Goal: Information Seeking & Learning: Compare options

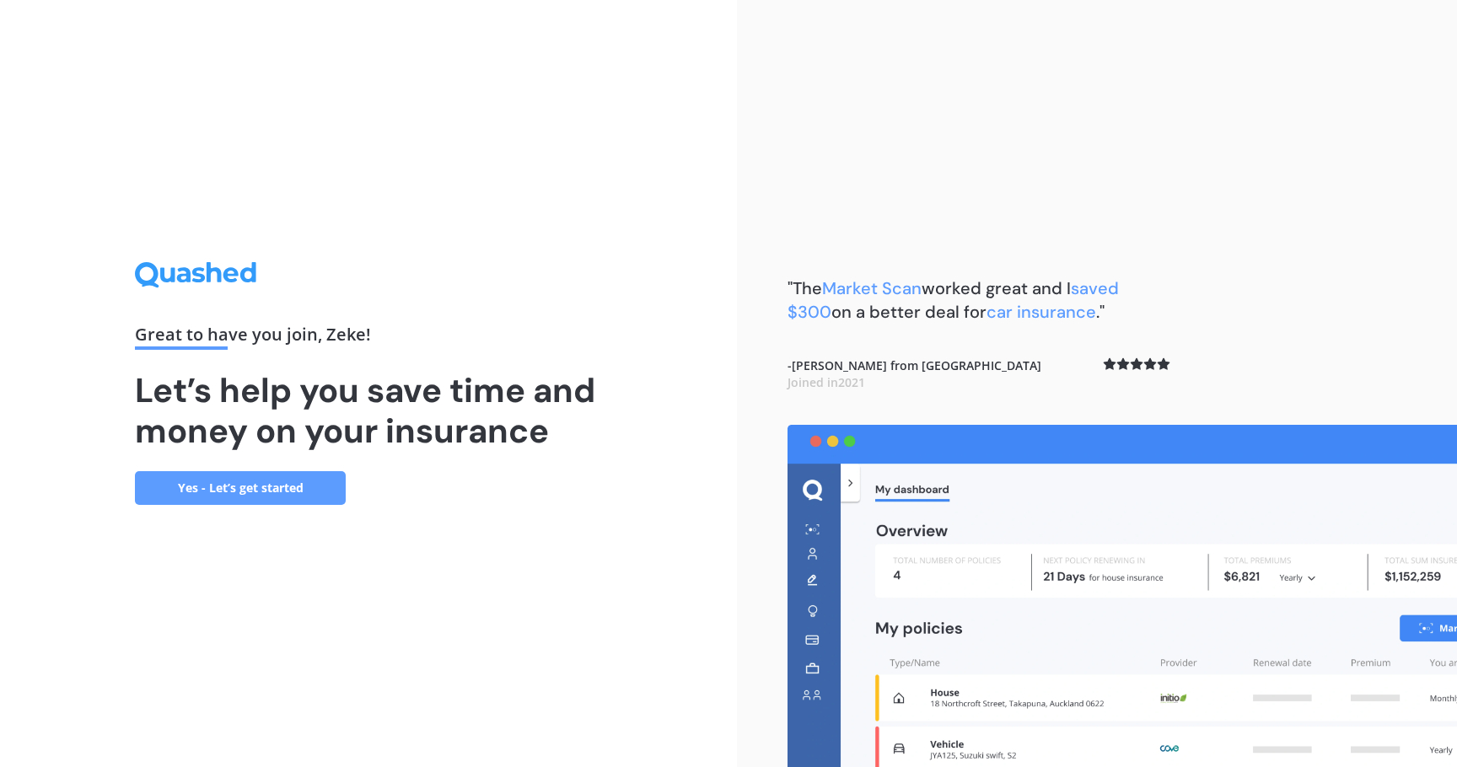
click at [293, 492] on link "Yes - Let’s get started" at bounding box center [240, 488] width 211 height 34
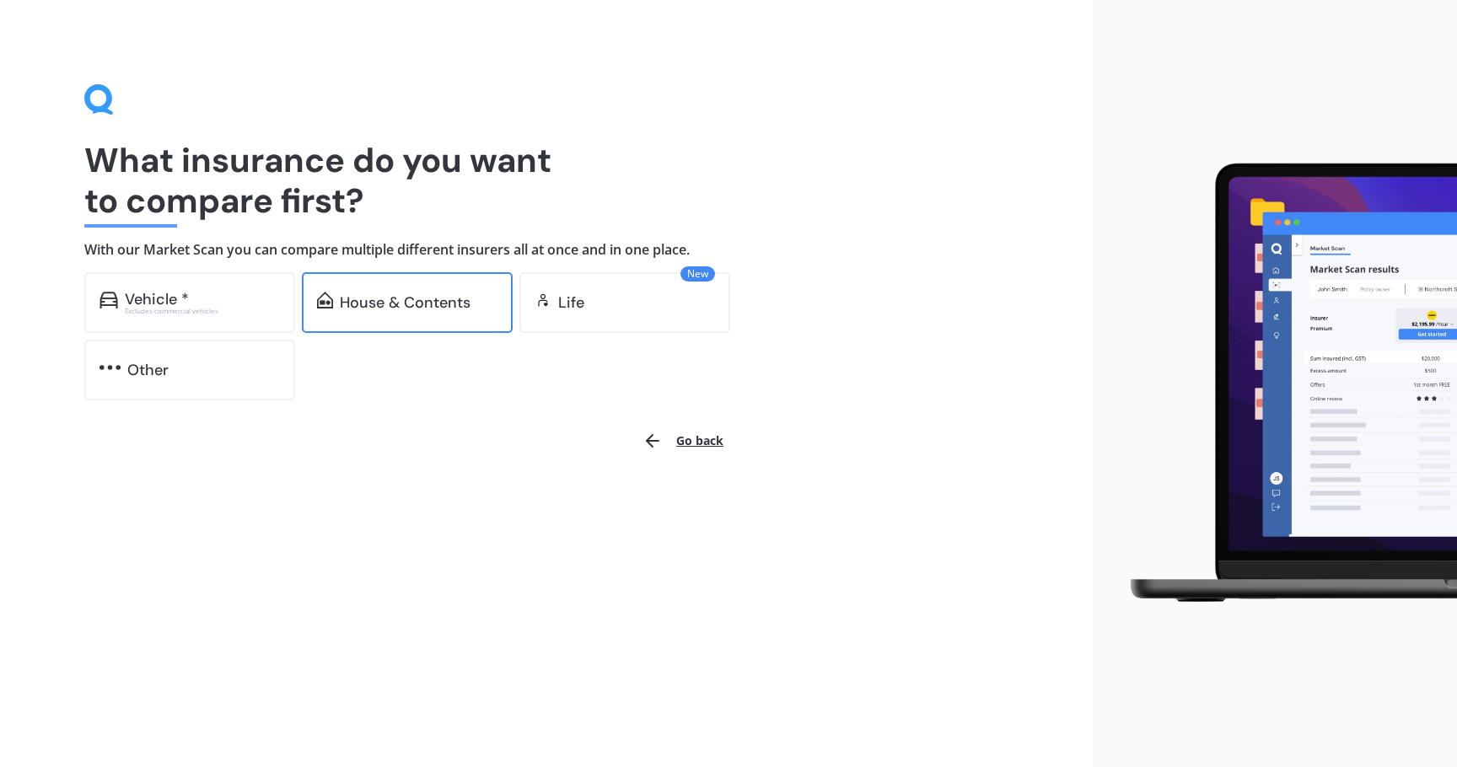
click at [448, 303] on div "House & Contents" at bounding box center [405, 302] width 131 height 17
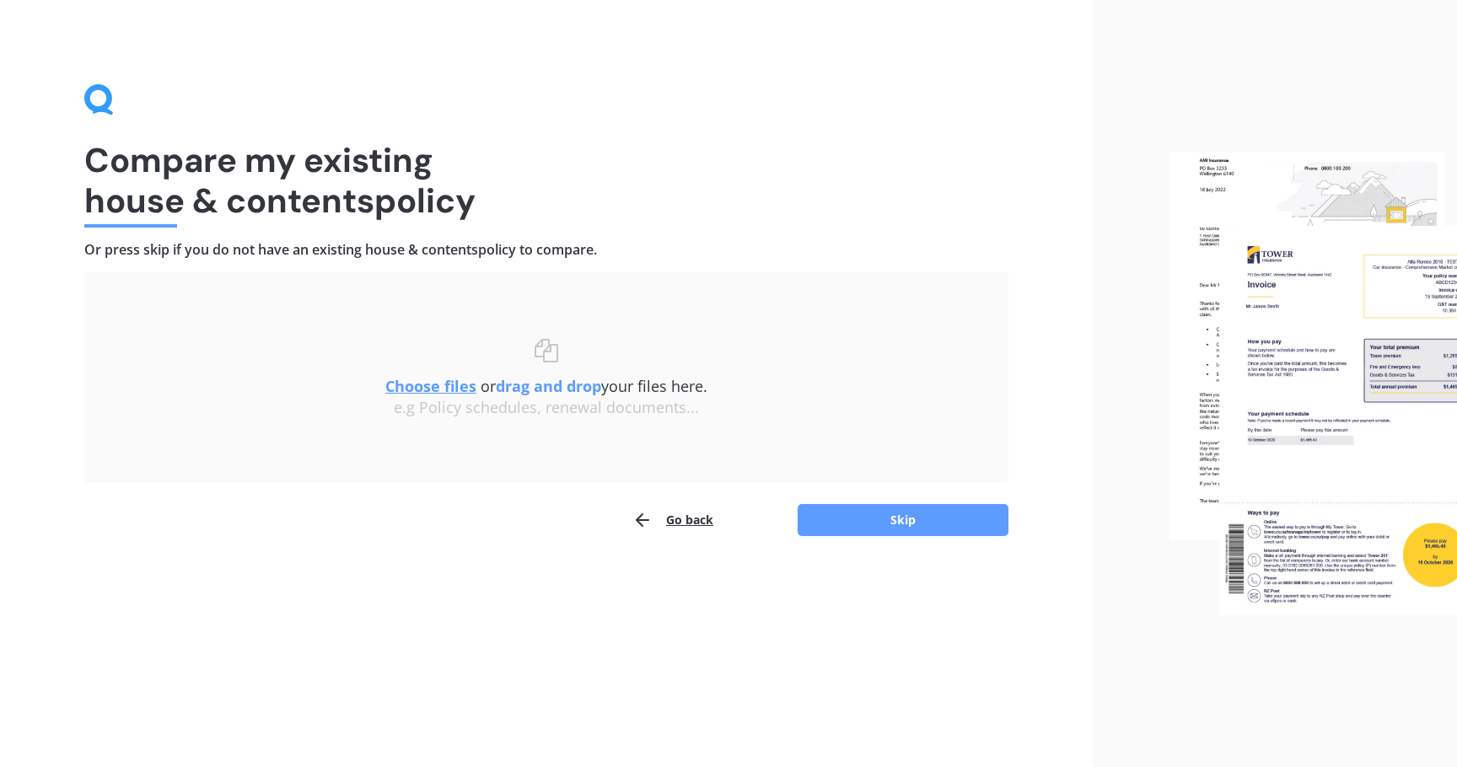
click at [469, 395] on u "Choose files" at bounding box center [430, 386] width 91 height 20
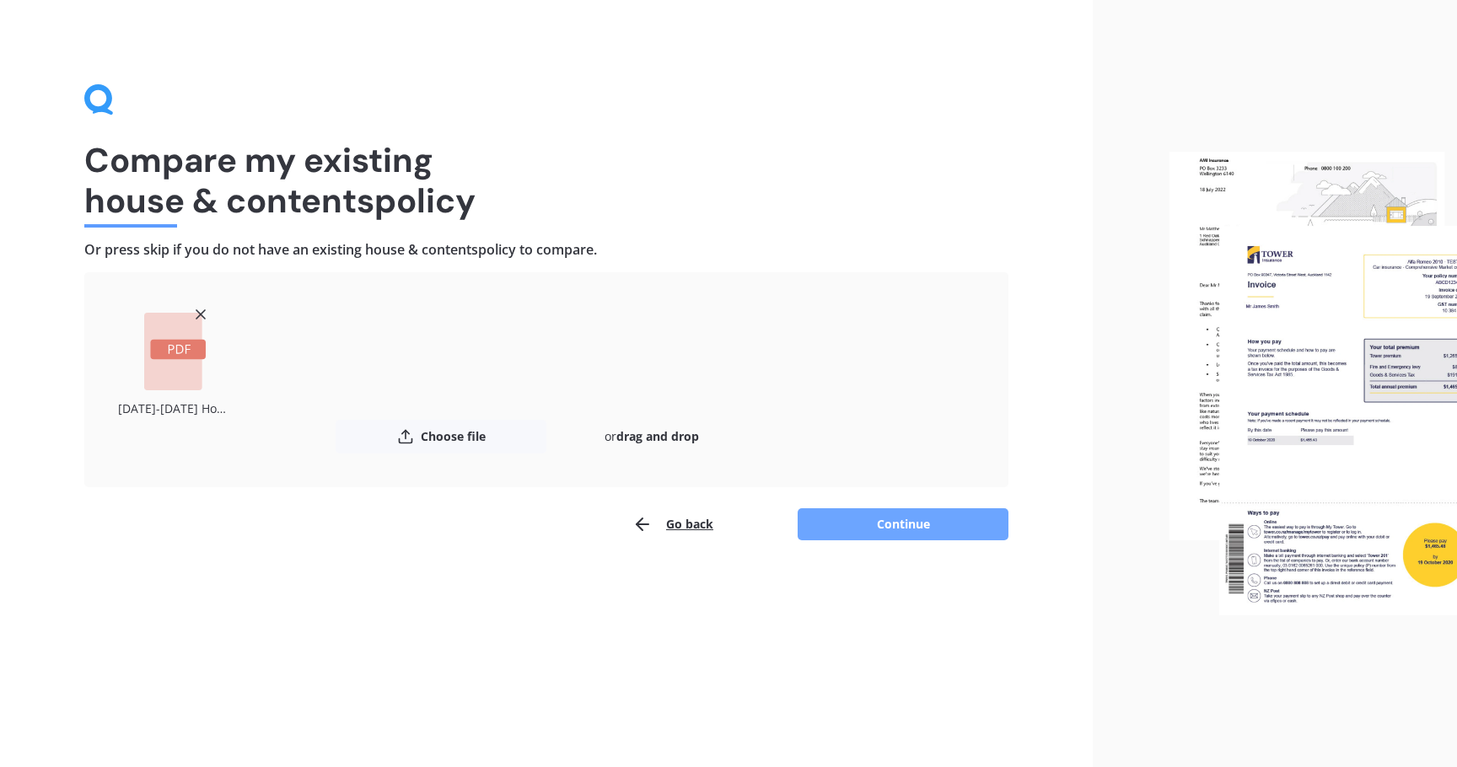
click at [894, 526] on button "Continue" at bounding box center [903, 524] width 211 height 32
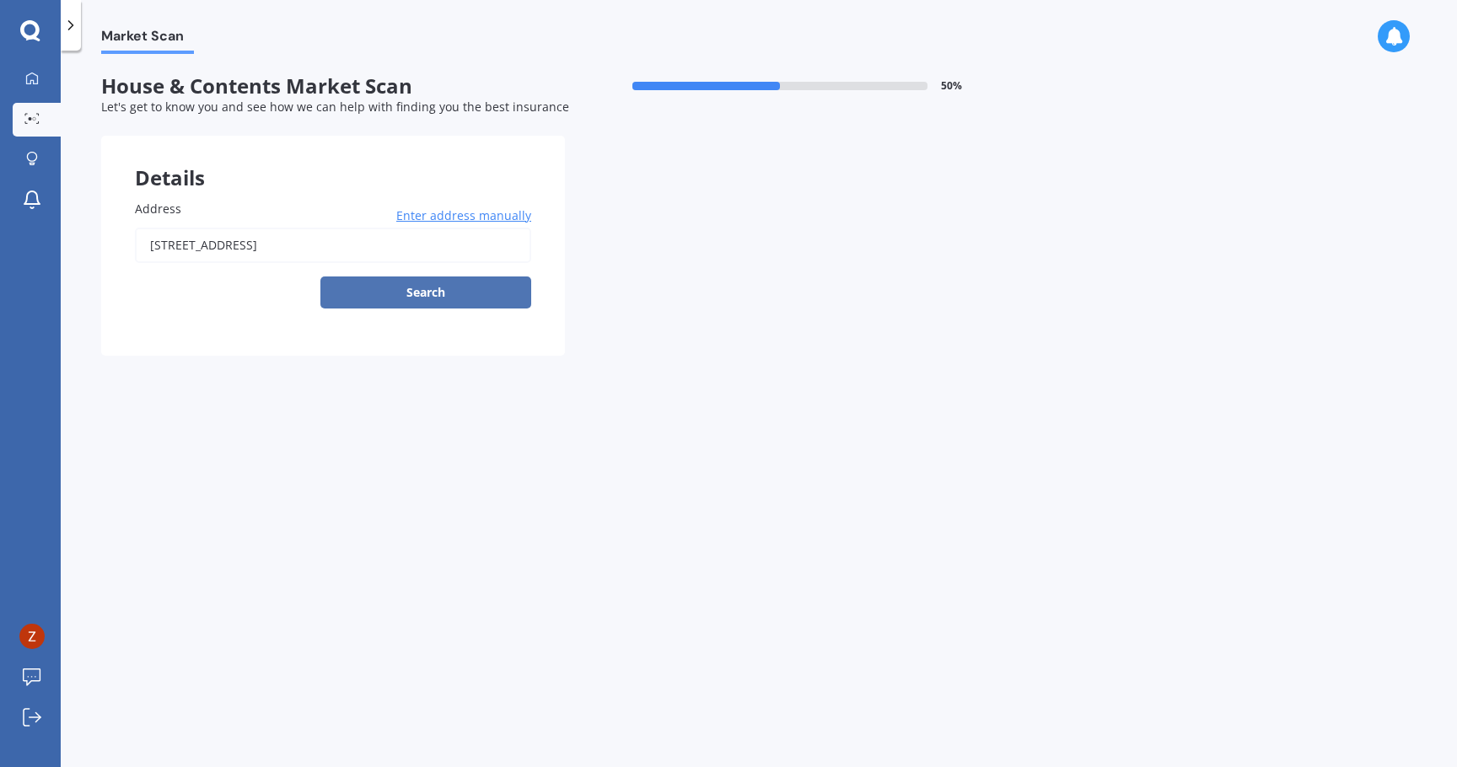
click at [468, 294] on button "Search" at bounding box center [425, 293] width 211 height 32
type input "[STREET_ADDRESS]"
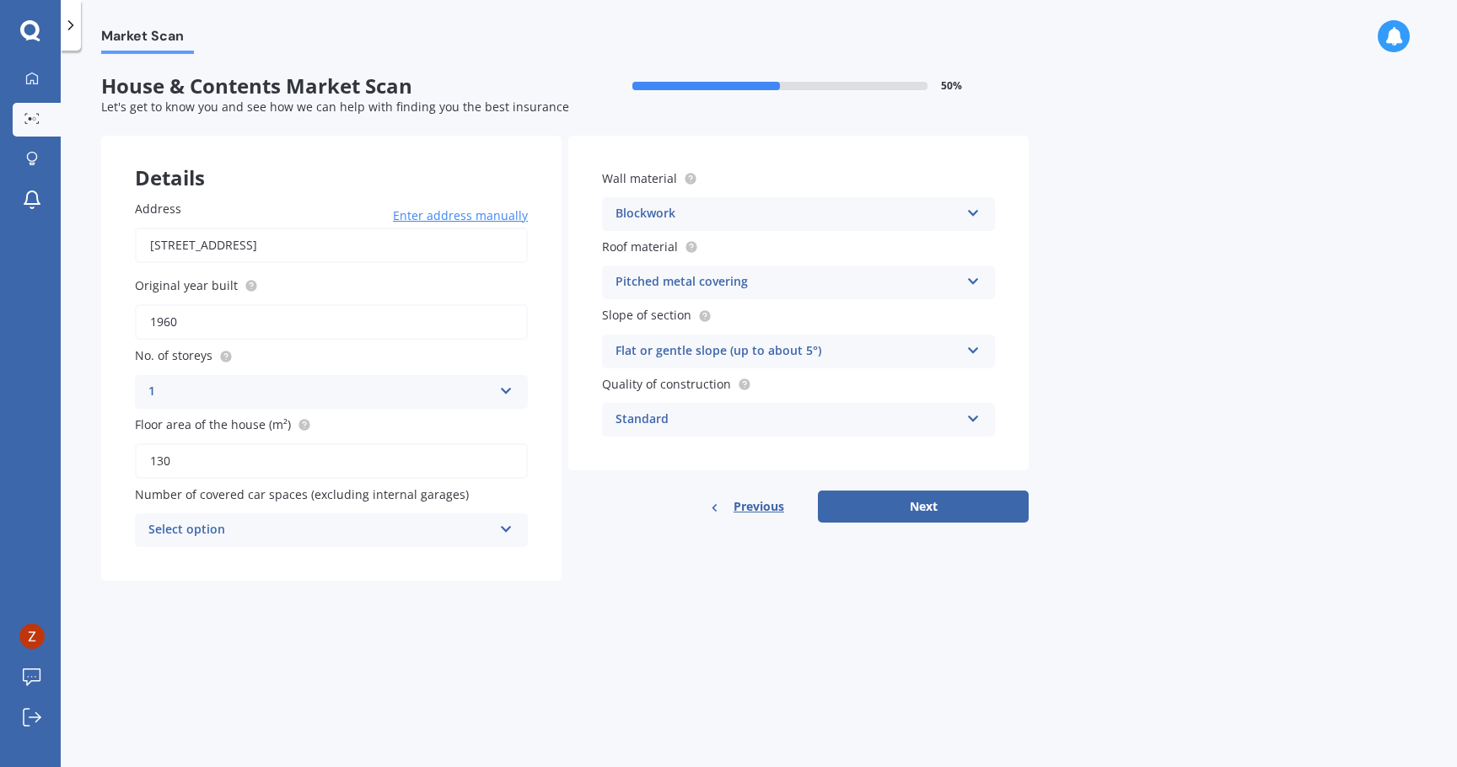
click at [503, 531] on icon at bounding box center [506, 526] width 14 height 12
click at [406, 589] on div "1" at bounding box center [331, 593] width 391 height 30
click at [884, 506] on button "Next" at bounding box center [923, 507] width 211 height 32
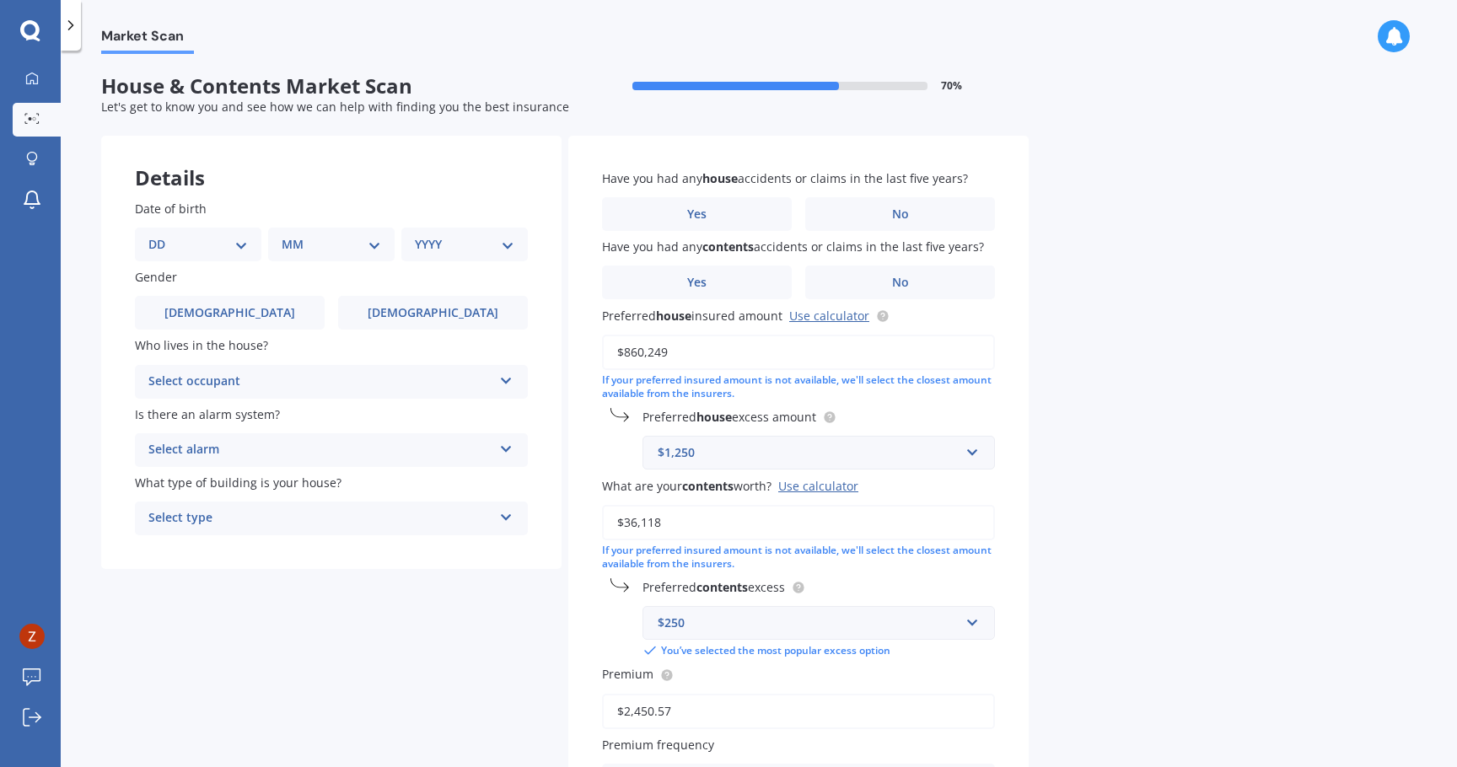
click at [148, 235] on select "DD 01 02 03 04 05 06 07 08 09 10 11 12 13 14 15 16 17 18 19 20 21 22 23 24 25 2…" at bounding box center [197, 244] width 99 height 19
select select "06"
click option "06" at bounding box center [0, 0] width 0 height 0
select select "02"
click option "02" at bounding box center [0, 0] width 0 height 0
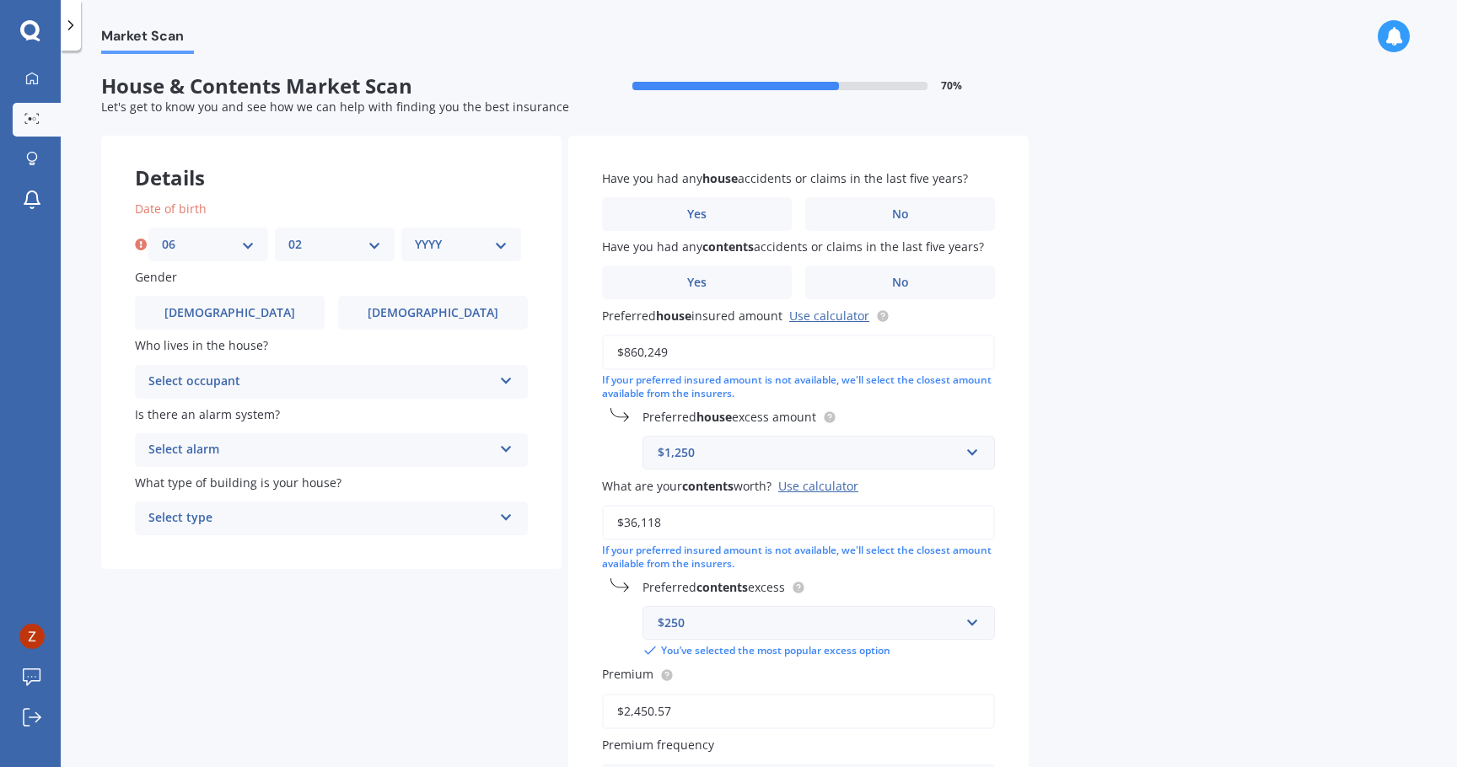
click at [415, 235] on select "YYYY 2009 2008 2007 2006 2005 2004 2003 2002 2001 2000 1999 1998 1997 1996 1995…" at bounding box center [461, 244] width 93 height 19
select select "1991"
click option "1991" at bounding box center [0, 0] width 0 height 0
click at [295, 319] on label "[DEMOGRAPHIC_DATA]" at bounding box center [230, 313] width 190 height 34
click at [0, 0] on input "[DEMOGRAPHIC_DATA]" at bounding box center [0, 0] width 0 height 0
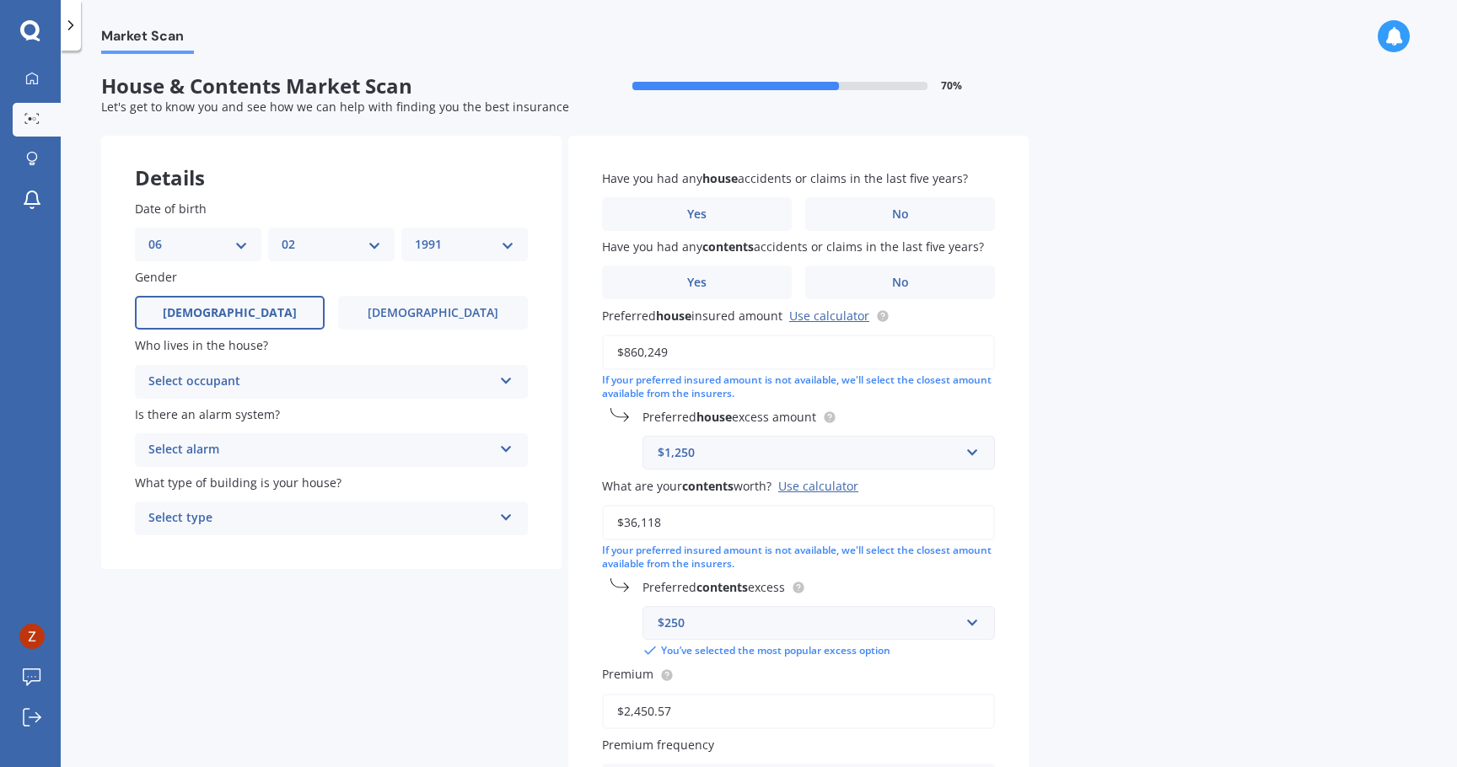
click at [316, 385] on div "Select occupant" at bounding box center [320, 382] width 344 height 20
click at [291, 417] on div "Owner" at bounding box center [331, 415] width 391 height 30
click at [306, 448] on div "Select alarm" at bounding box center [320, 450] width 344 height 20
click at [275, 536] on div "No" at bounding box center [331, 544] width 391 height 30
click at [300, 514] on div "Select type" at bounding box center [320, 518] width 344 height 20
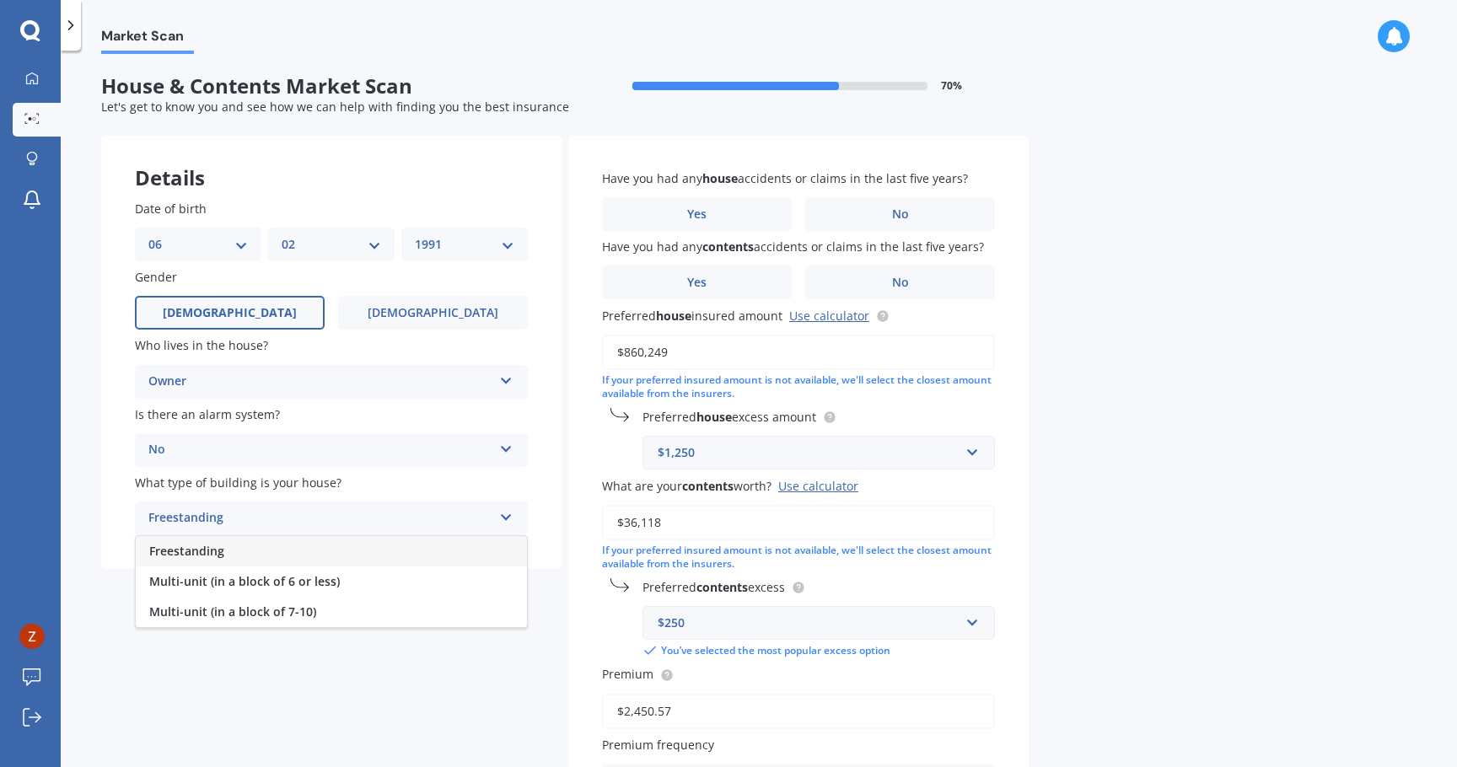
click at [293, 557] on div "Freestanding" at bounding box center [331, 551] width 391 height 30
click at [894, 221] on span "No" at bounding box center [900, 214] width 17 height 14
click at [0, 0] on input "No" at bounding box center [0, 0] width 0 height 0
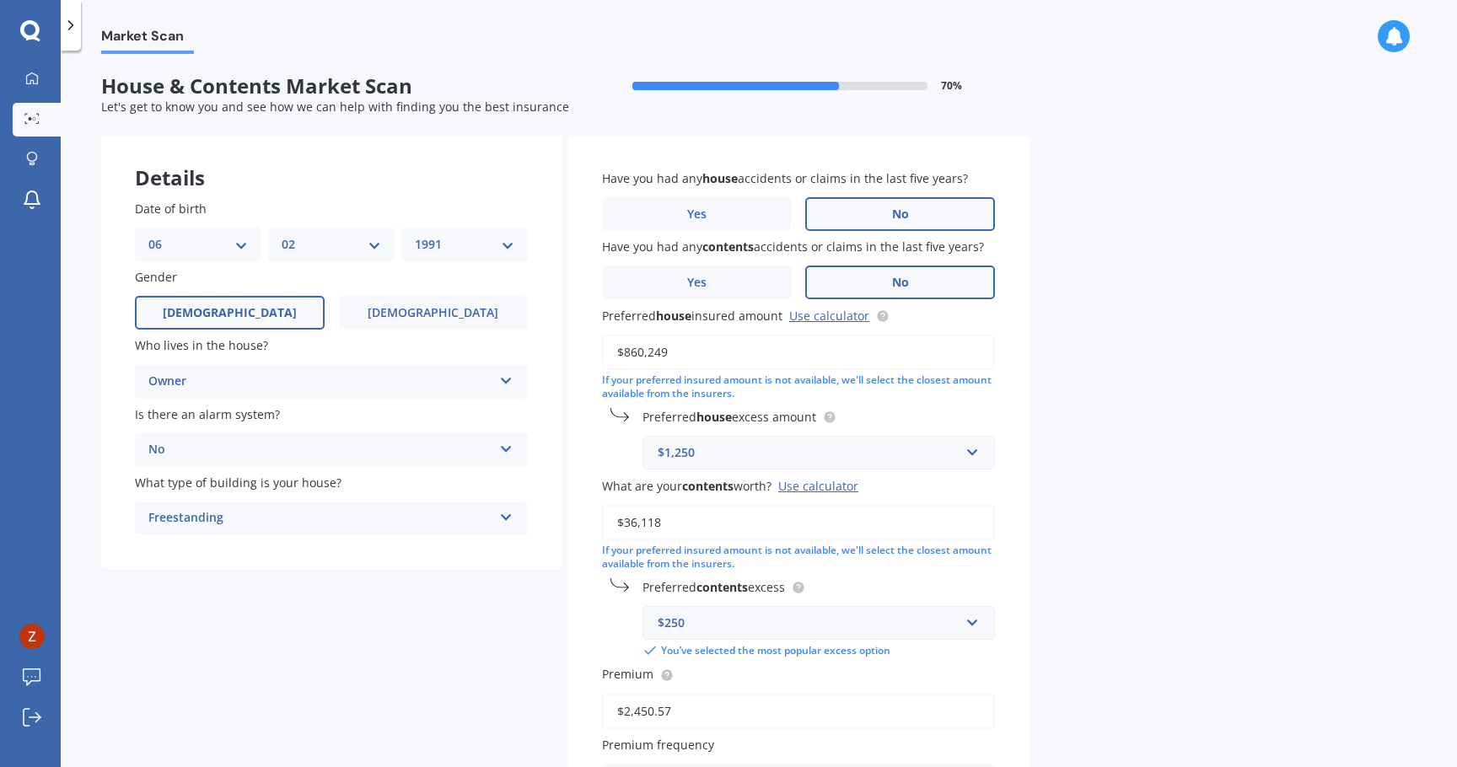
click at [870, 277] on label "No" at bounding box center [900, 283] width 190 height 34
click at [0, 0] on input "No" at bounding box center [0, 0] width 0 height 0
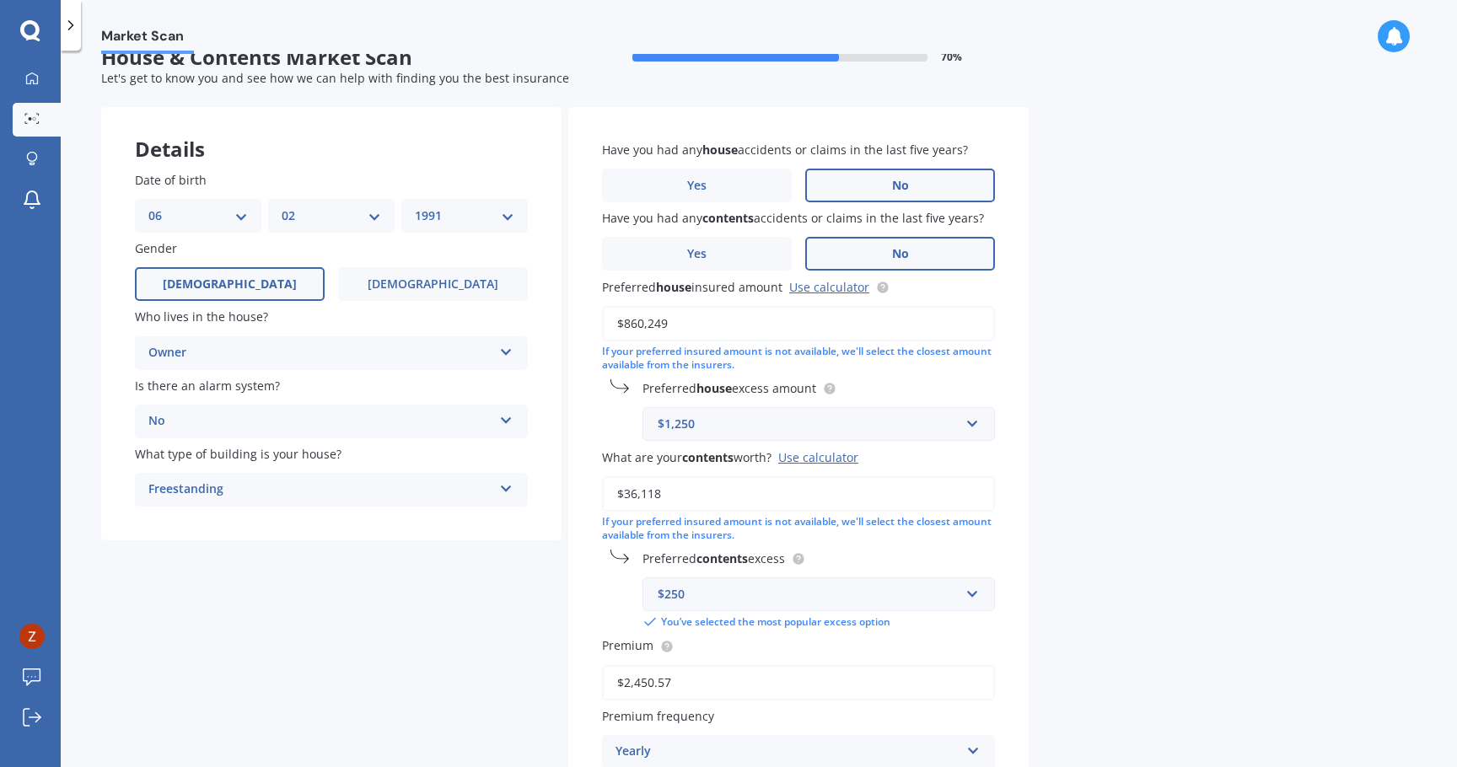
scroll to position [46, 0]
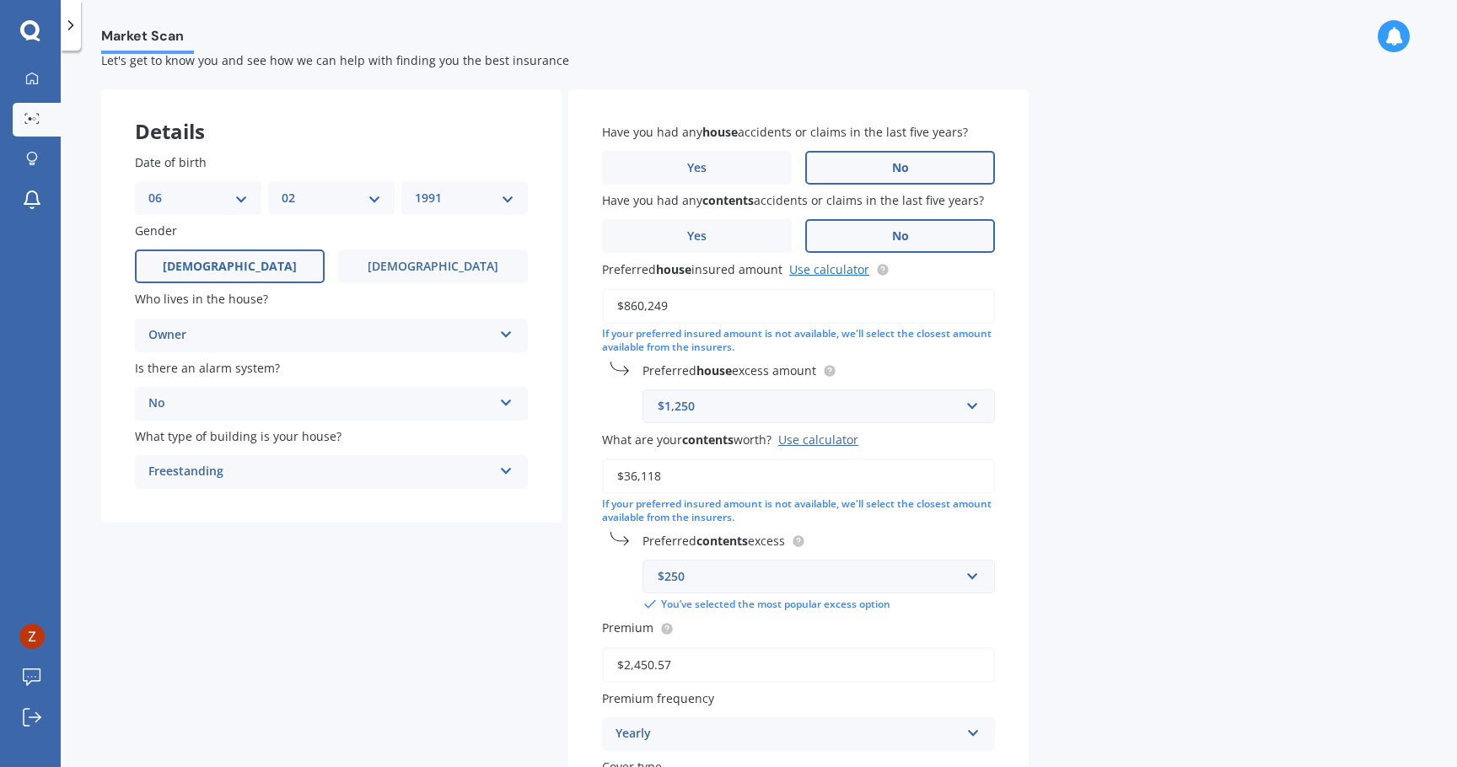
click at [856, 271] on link "Use calculator" at bounding box center [829, 269] width 80 height 16
click at [719, 304] on input "$860,249" at bounding box center [798, 305] width 393 height 35
click at [682, 304] on input "$860,249" at bounding box center [798, 305] width 393 height 35
drag, startPoint x: 682, startPoint y: 304, endPoint x: 606, endPoint y: 304, distance: 75.9
click at [606, 304] on input "$860,249" at bounding box center [798, 305] width 393 height 35
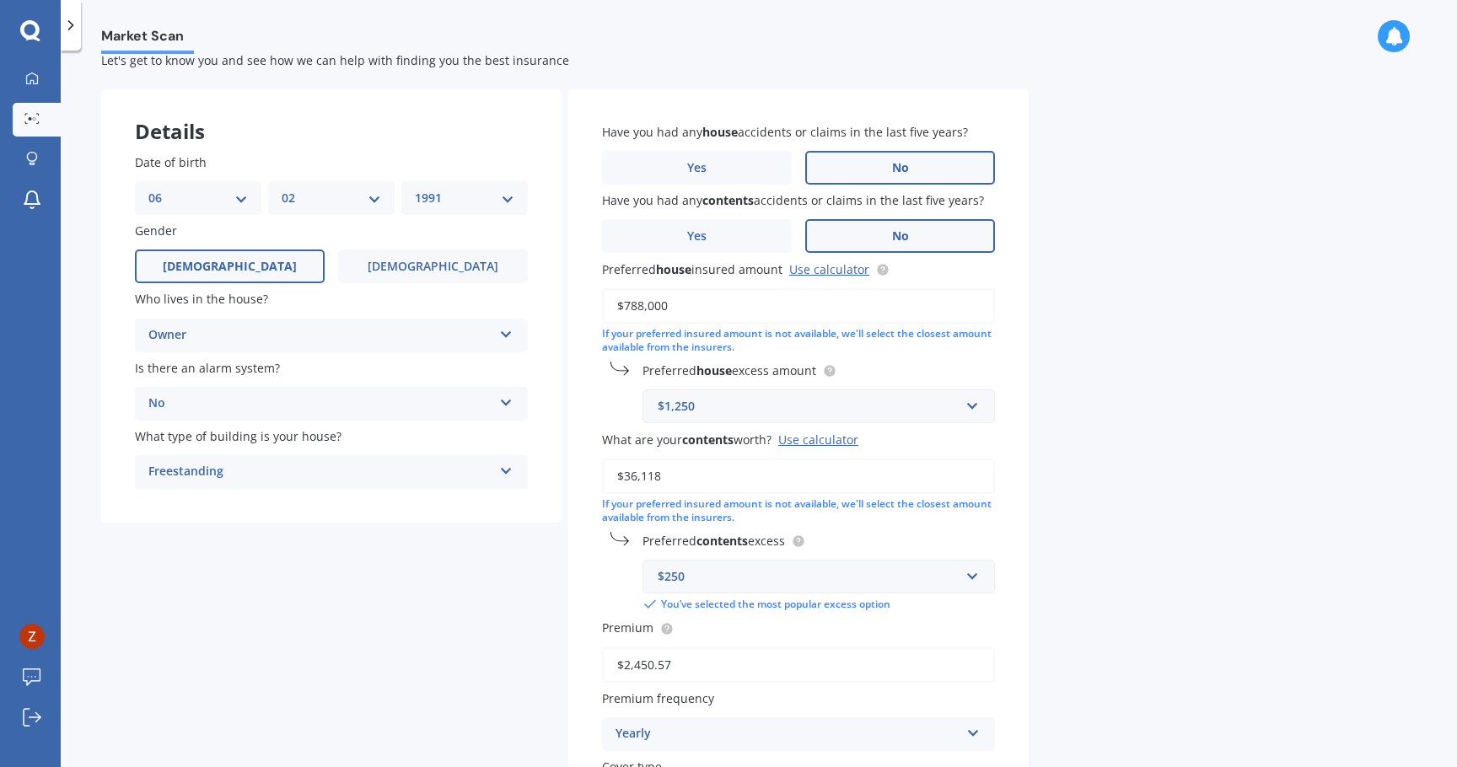
type input "$788,000"
click at [1054, 362] on div "Market Scan House & Contents Market Scan 70 % Let's get to know you and see how…" at bounding box center [759, 412] width 1396 height 717
click at [895, 402] on div "$1,250" at bounding box center [809, 406] width 302 height 19
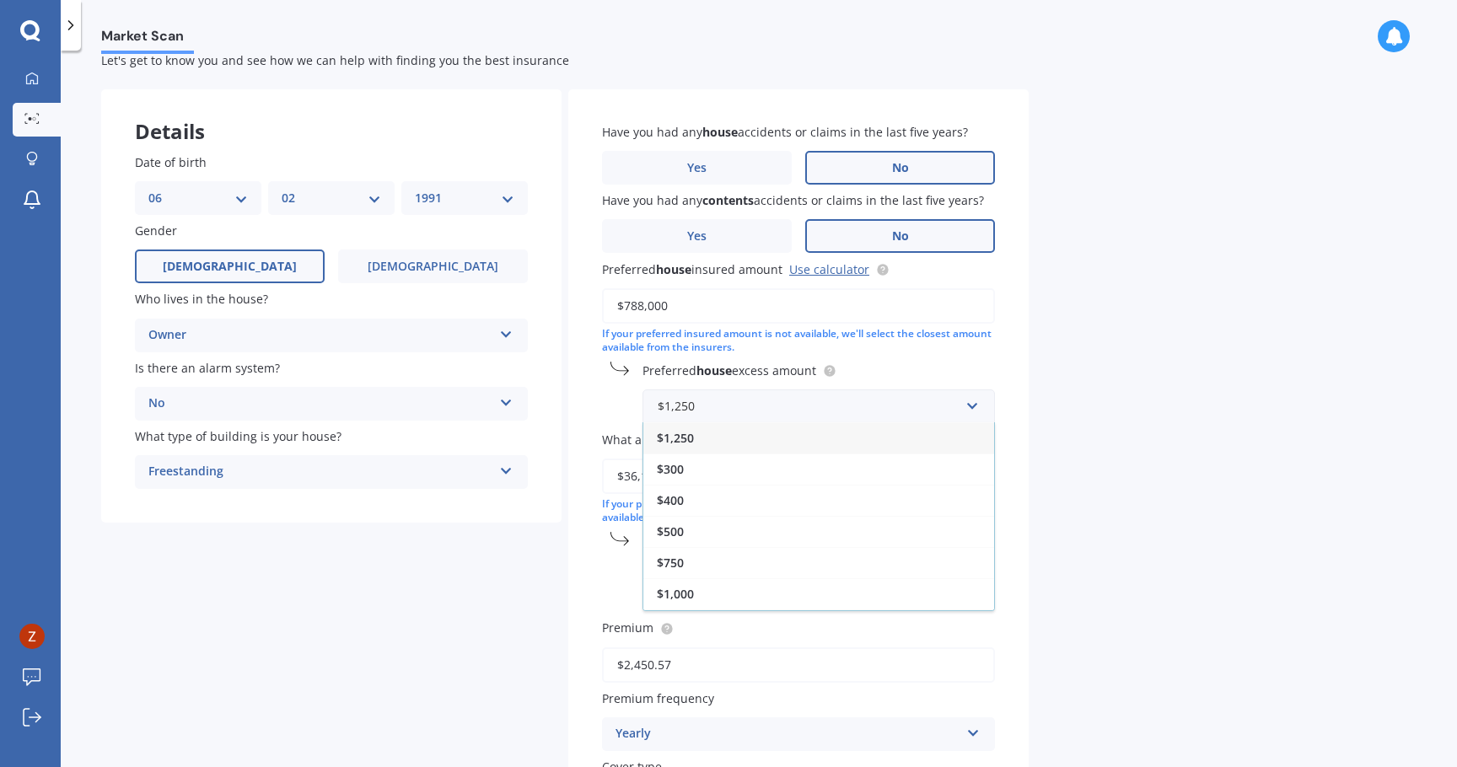
click at [894, 354] on div "If your preferred insured amount is not available, we'll select the closest amo…" at bounding box center [798, 341] width 393 height 29
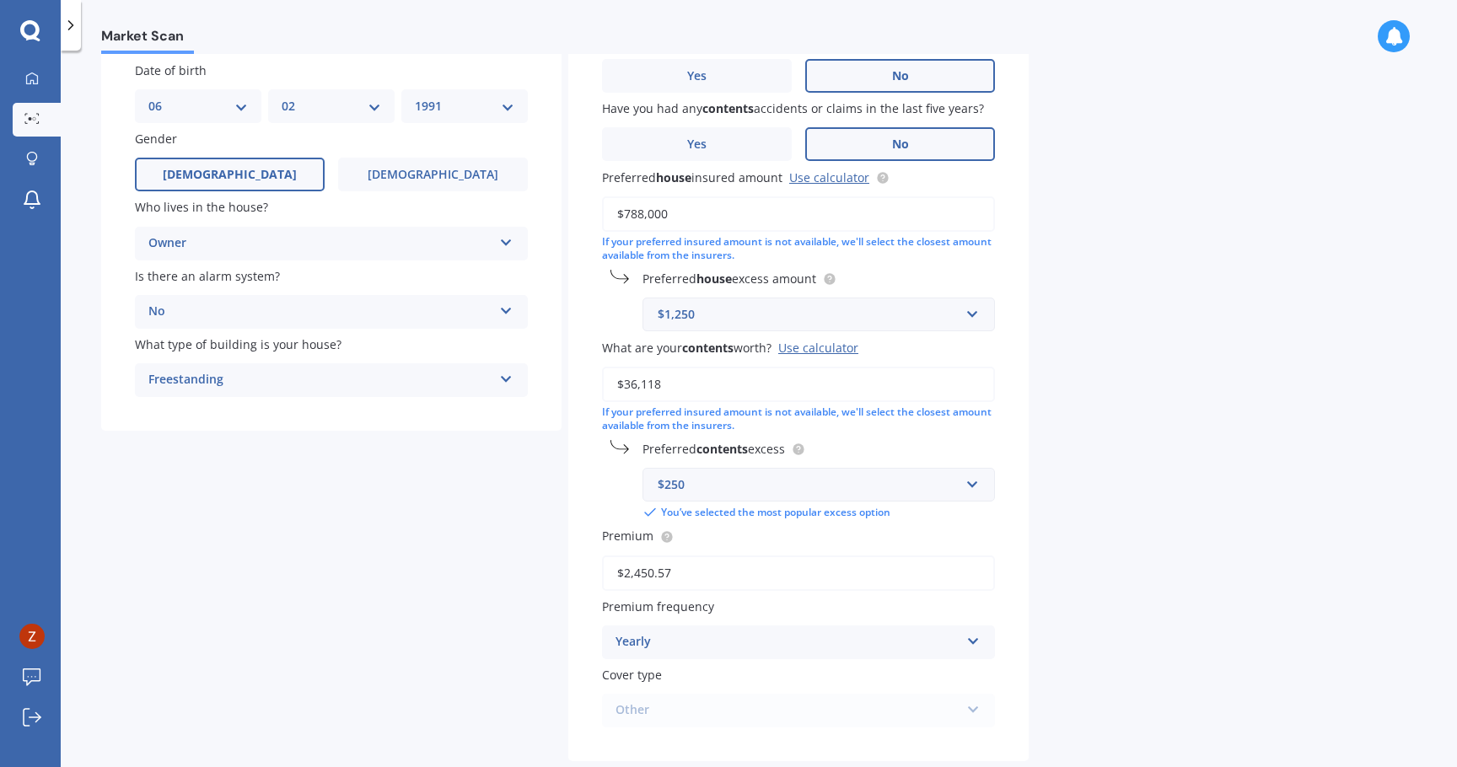
scroll to position [148, 0]
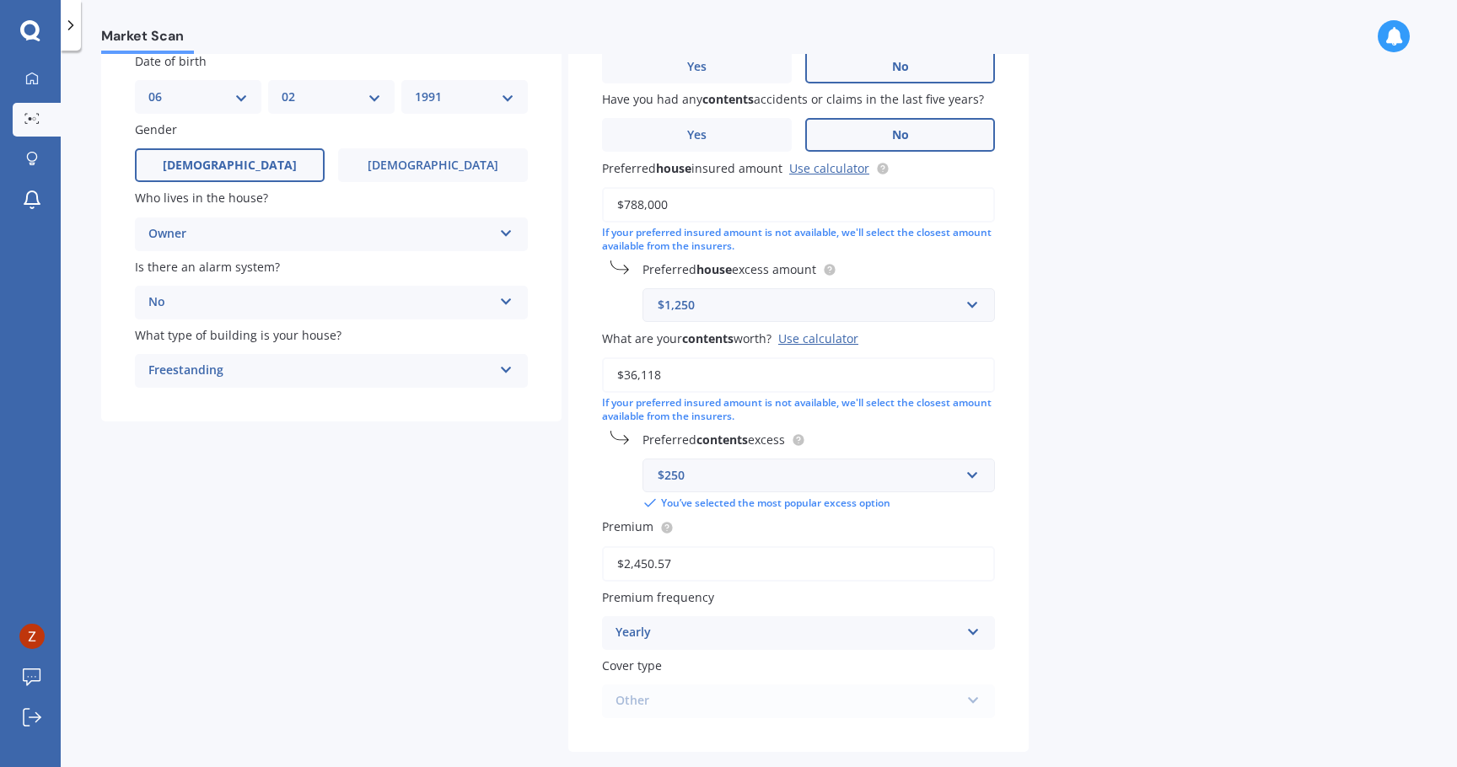
click at [835, 341] on div "Use calculator" at bounding box center [818, 339] width 80 height 16
click at [835, 357] on input "$36,118" at bounding box center [798, 374] width 393 height 35
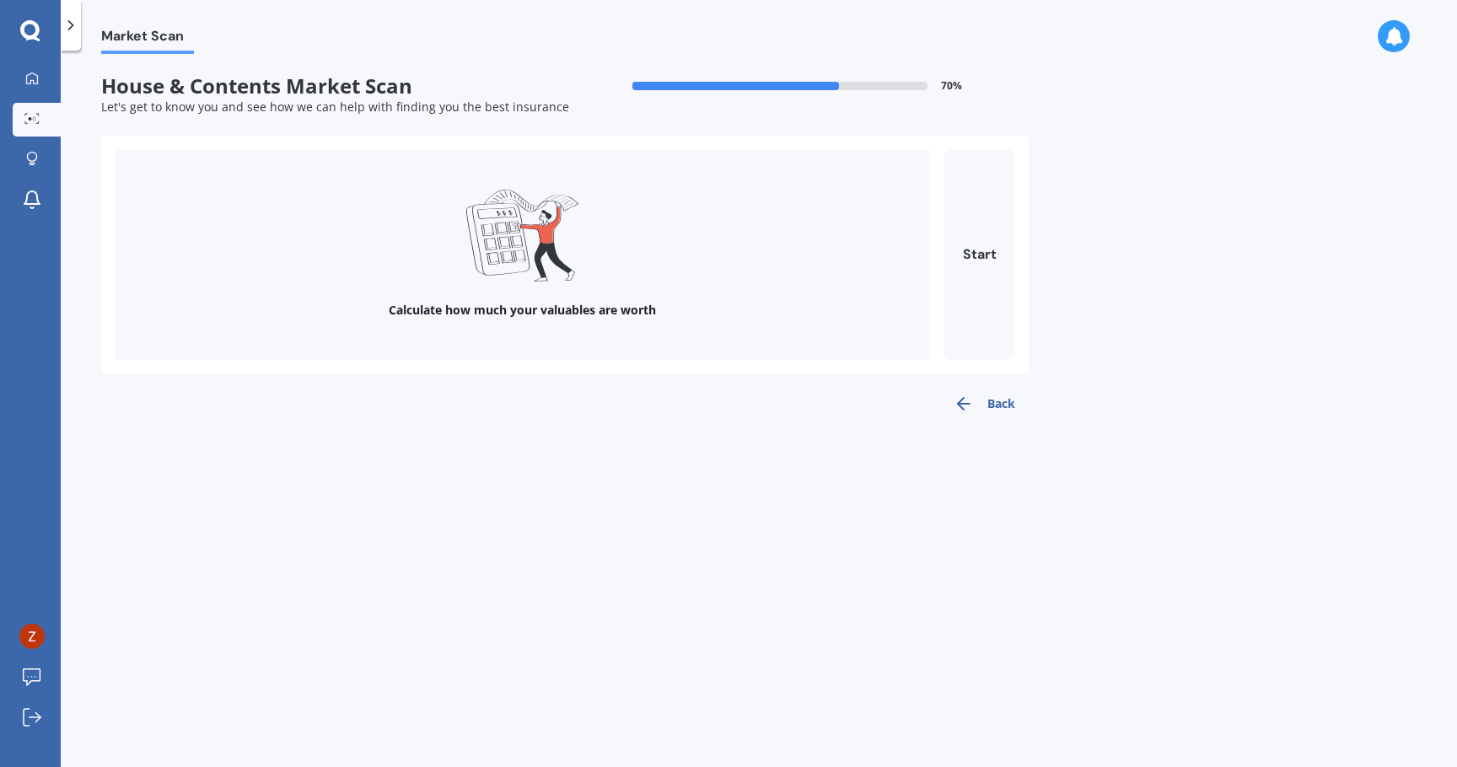
scroll to position [0, 0]
click at [992, 258] on button "Start" at bounding box center [979, 254] width 72 height 211
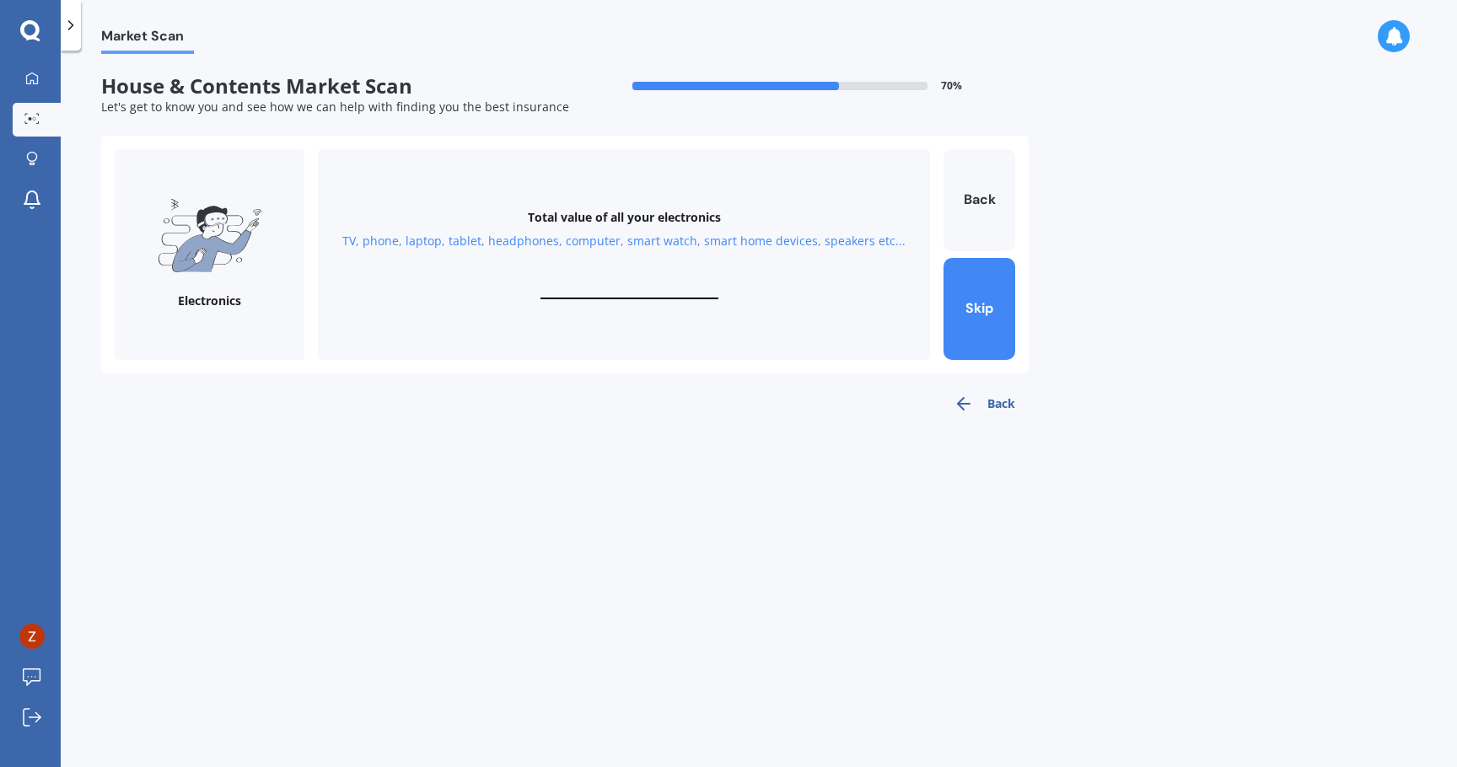
click at [973, 402] on icon "button" at bounding box center [964, 404] width 20 height 20
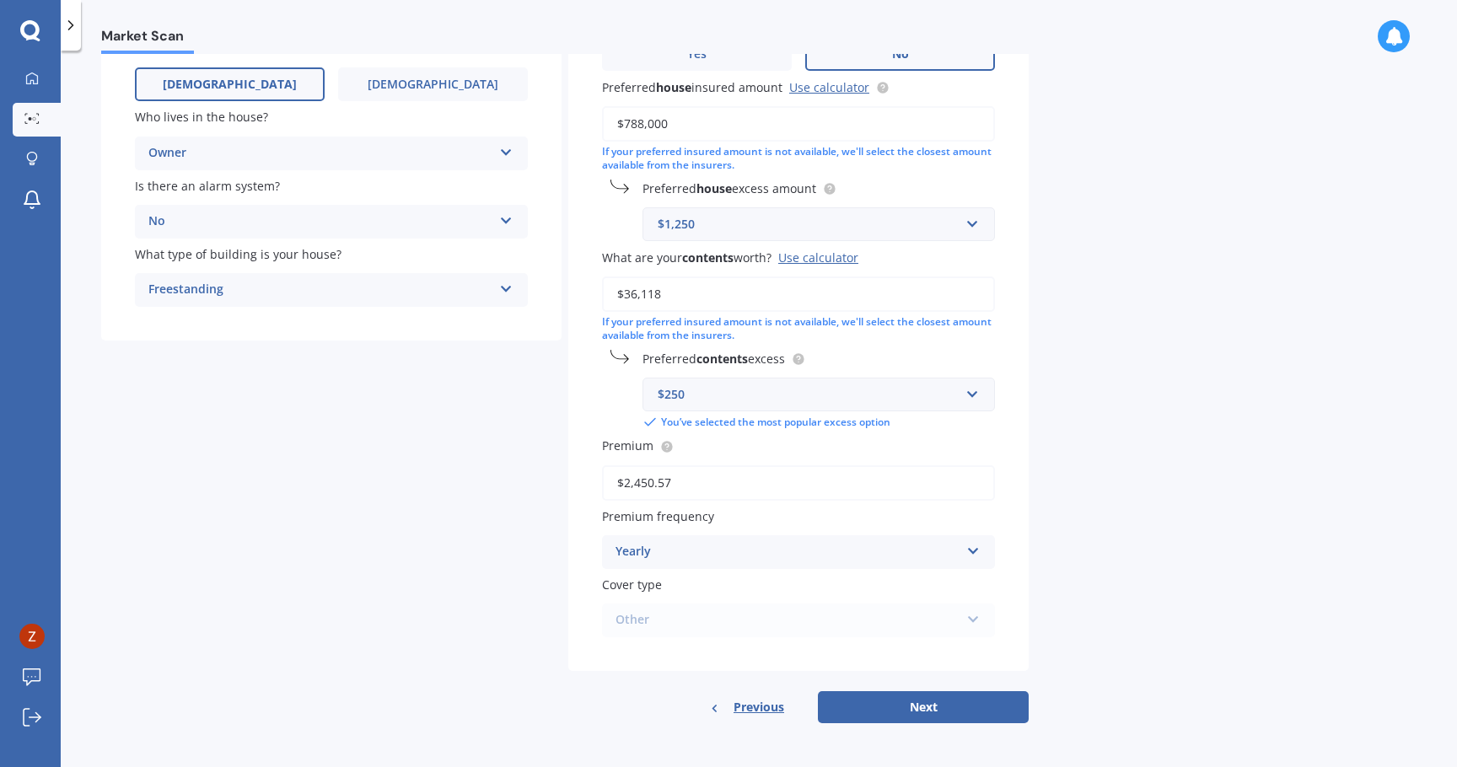
scroll to position [231, 0]
click at [899, 701] on button "Next" at bounding box center [923, 707] width 211 height 32
select select "06"
select select "02"
select select "1991"
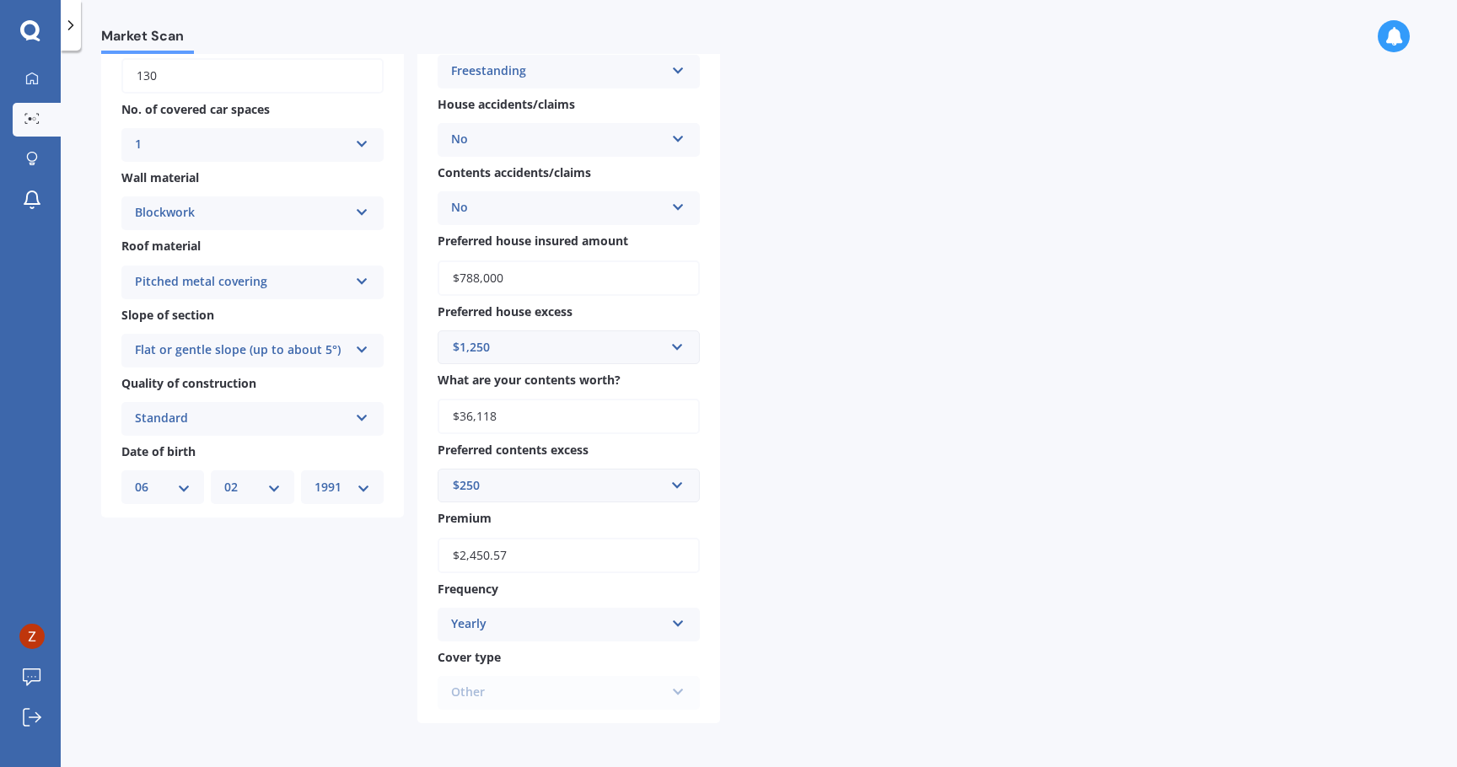
scroll to position [0, 0]
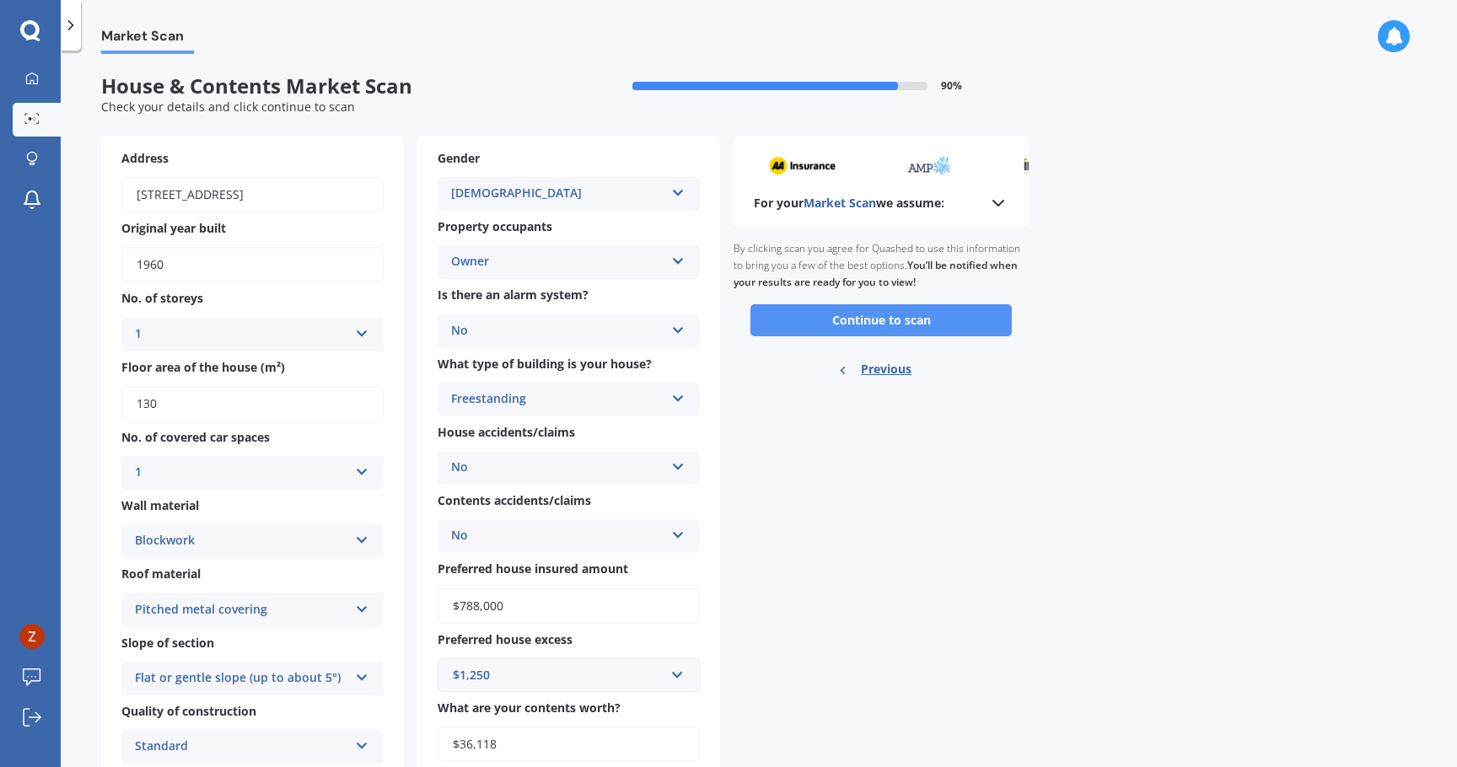
click at [831, 318] on button "Continue to scan" at bounding box center [880, 320] width 261 height 32
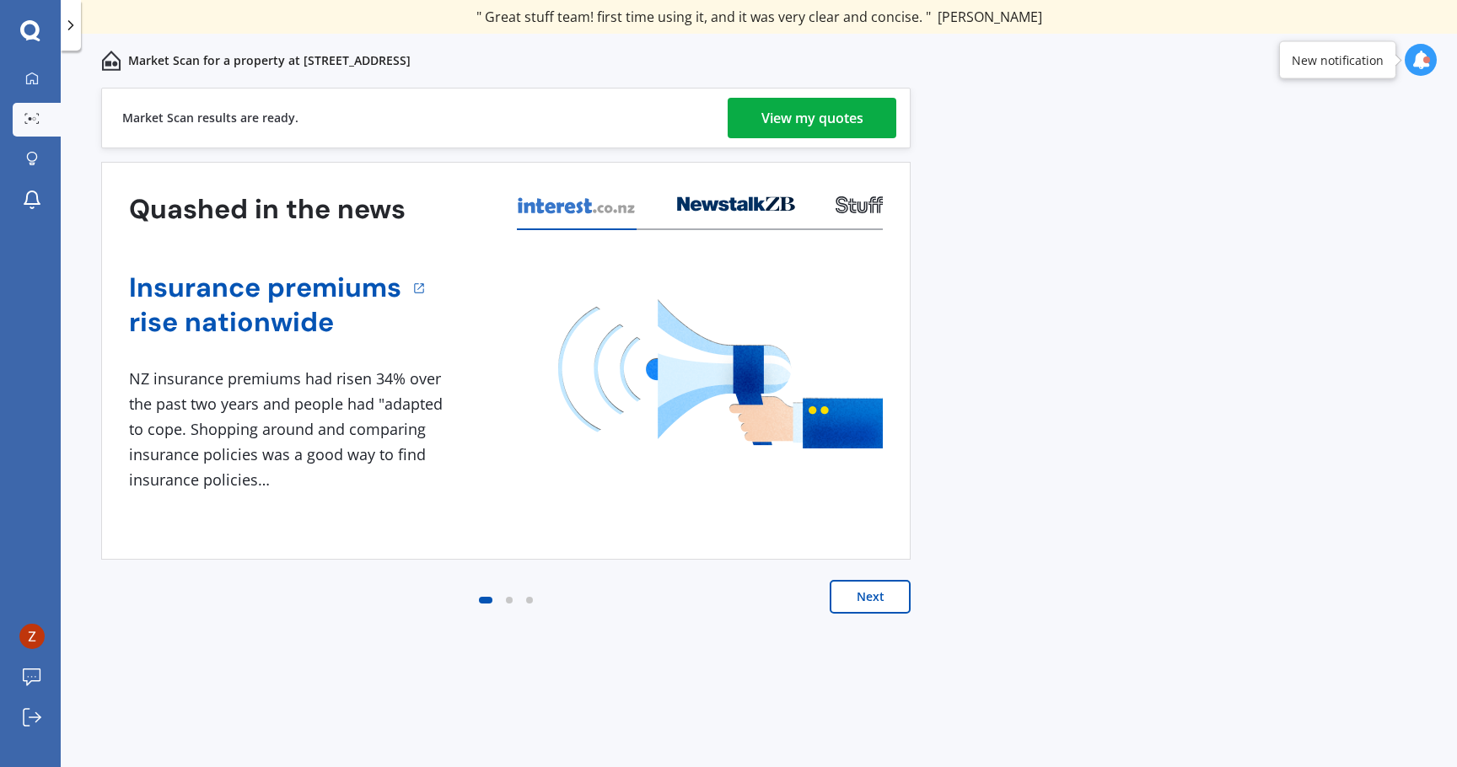
click at [766, 127] on div "View my quotes" at bounding box center [812, 118] width 102 height 40
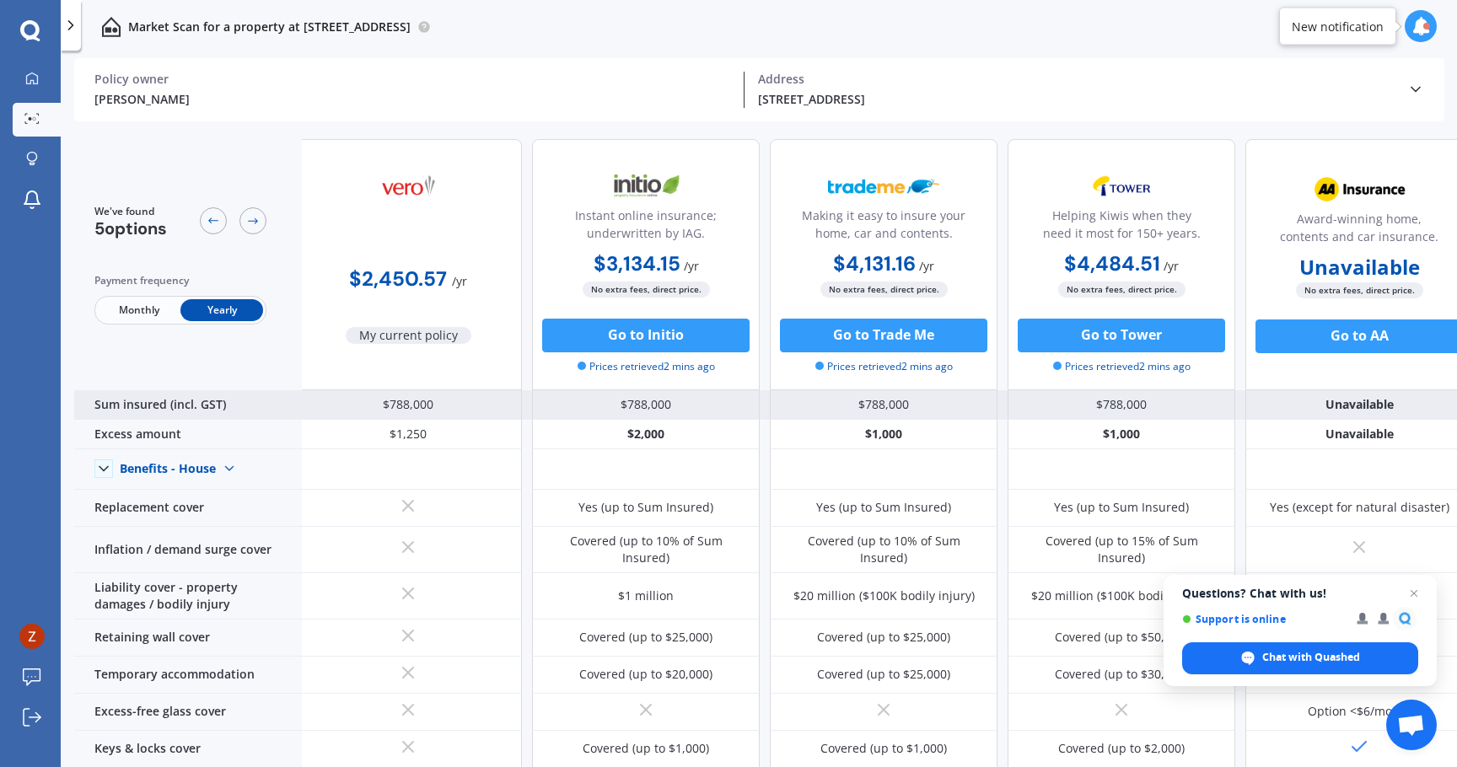
scroll to position [0, 24]
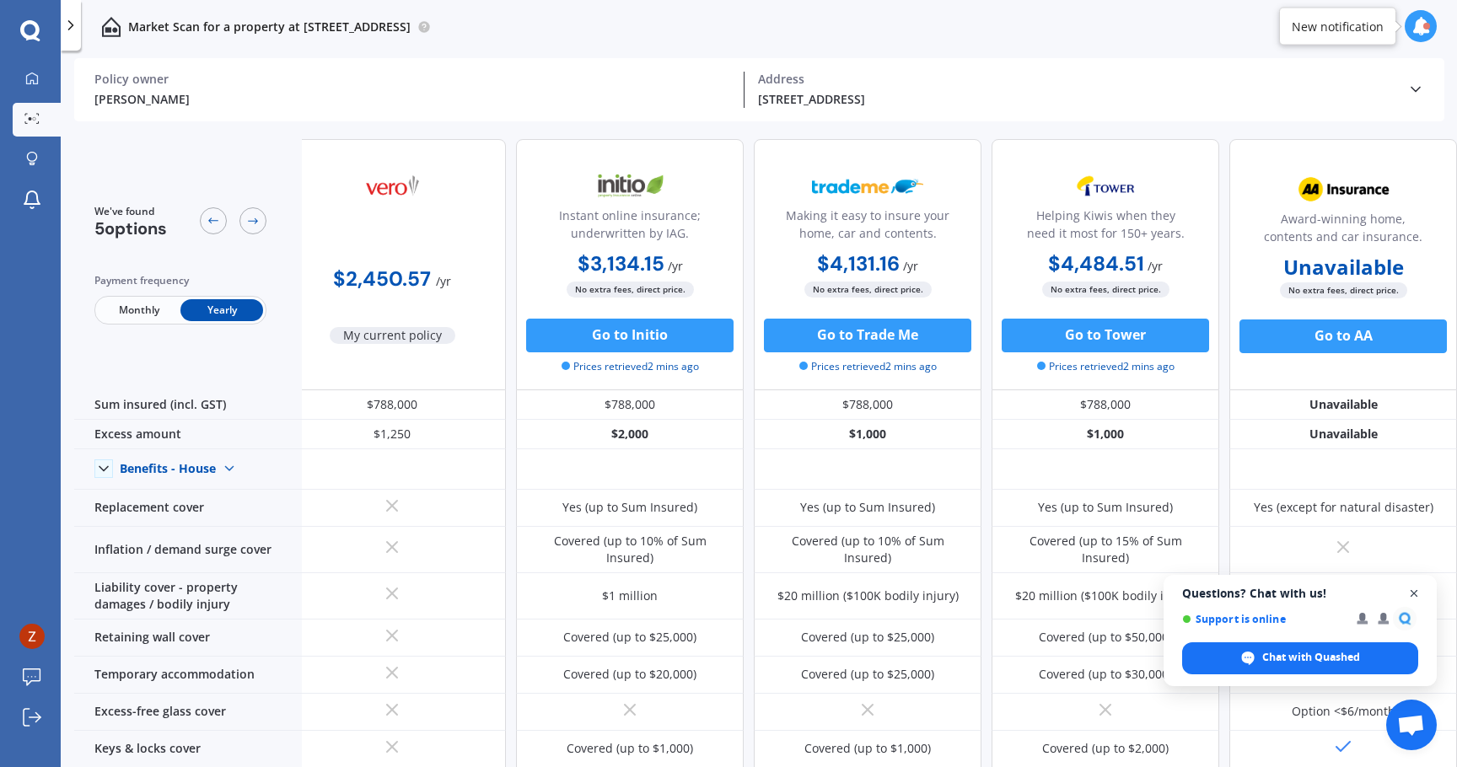
click at [1412, 589] on span "Open chat" at bounding box center [1414, 593] width 21 height 21
